Goal: Find specific page/section: Find specific page/section

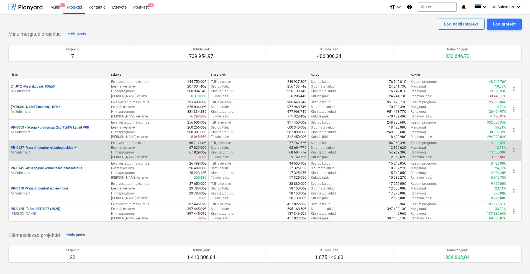
click at [45, 147] on p "PR-0127 - Vara Uniconfort elektripaigaldus v1" at bounding box center [44, 147] width 67 height 5
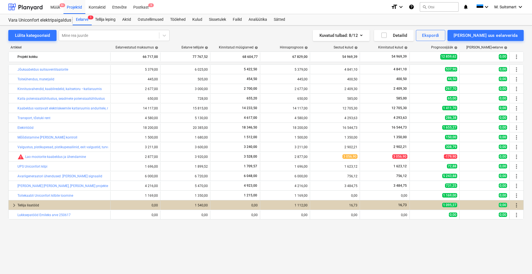
click at [426, 248] on div "bar_chart Jõukaabeldus suitsuventilaatorile 5 379,00 edit 6 025,00 5 422,50 edi…" at bounding box center [265, 157] width 515 height 187
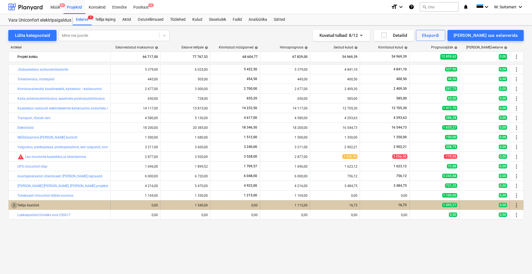
click at [13, 204] on span "keyboard_arrow_right" at bounding box center [14, 205] width 7 height 7
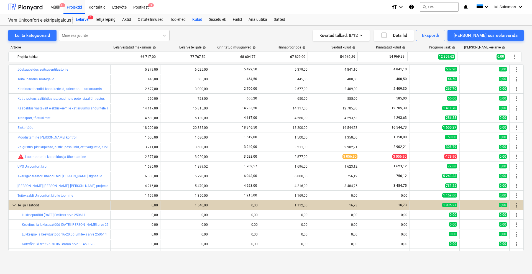
click at [200, 19] on div "Kulud" at bounding box center [197, 19] width 17 height 11
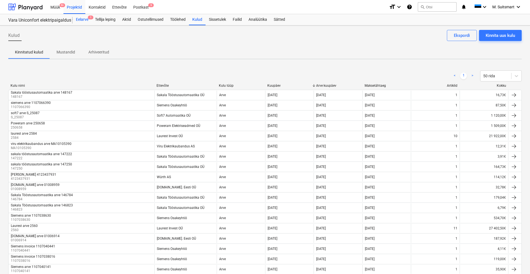
click at [79, 19] on div "Eelarve 1" at bounding box center [82, 19] width 19 height 11
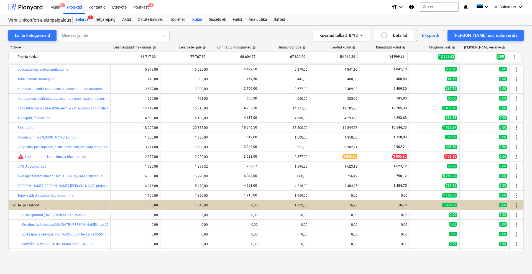
click at [200, 21] on div "Kulud" at bounding box center [197, 19] width 17 height 11
